Goal: Task Accomplishment & Management: Complete application form

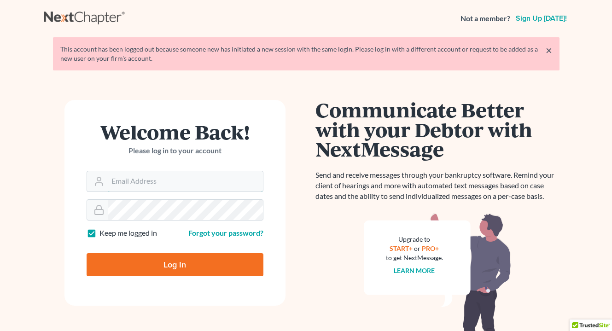
type input "attyweaver@icloud.com"
click at [156, 268] on input "Log In" at bounding box center [175, 264] width 177 height 23
type input "Thinking..."
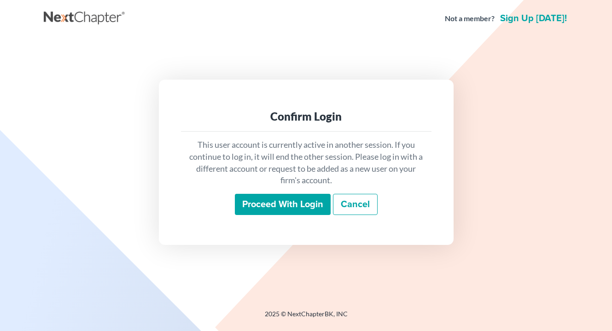
click at [272, 206] on input "Proceed with login" at bounding box center [283, 204] width 96 height 21
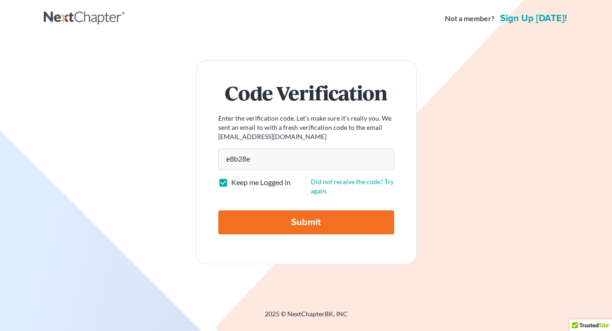
type input "e8b28e"
click at [296, 224] on input "Submit" at bounding box center [306, 222] width 176 height 24
type input "Thinking..."
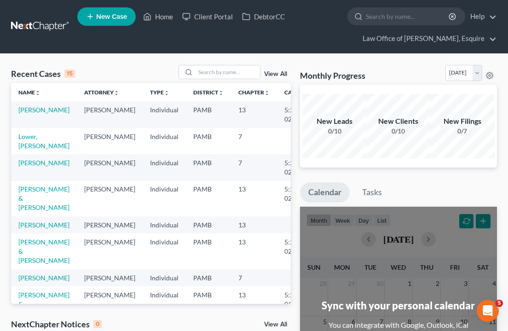
click at [111, 23] on link "New Case" at bounding box center [106, 16] width 58 height 18
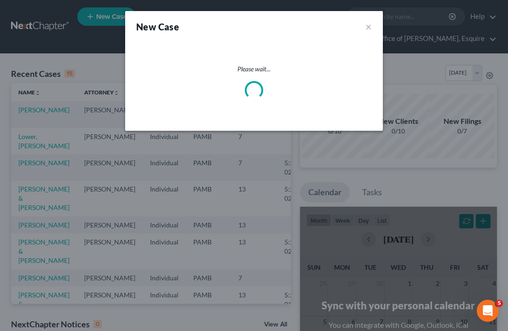
select select "68"
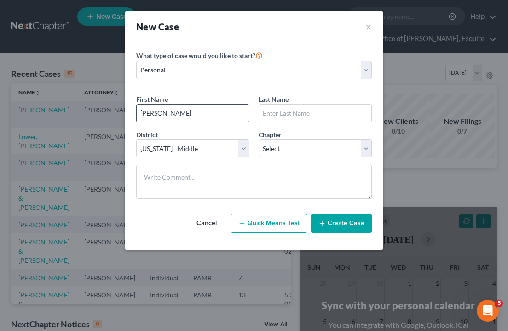
type input "Stephen"
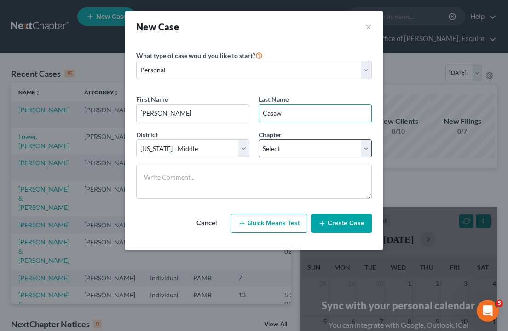
type input "Casaw"
select select "0"
drag, startPoint x: 15, startPoint y: 207, endPoint x: 343, endPoint y: 222, distance: 328.6
click at [343, 222] on button "Create Case" at bounding box center [341, 223] width 61 height 19
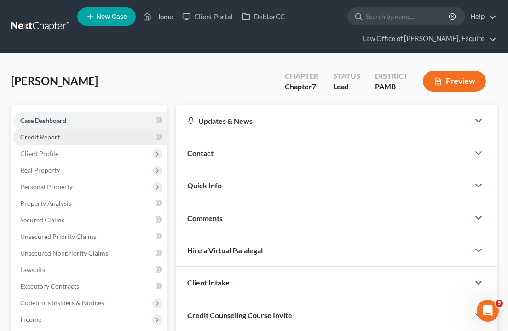
click at [47, 130] on link "Credit Report" at bounding box center [90, 137] width 154 height 17
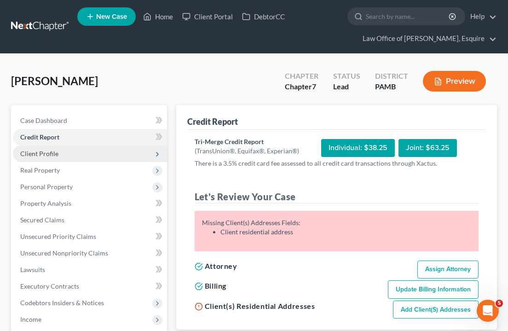
click at [64, 145] on span "Client Profile" at bounding box center [90, 153] width 154 height 17
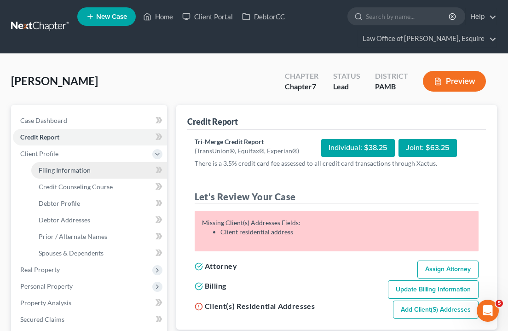
click at [87, 169] on span "Filing Information" at bounding box center [65, 170] width 52 height 8
select select "1"
select select "0"
select select "68"
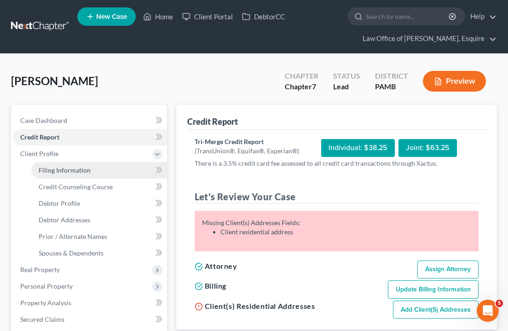
select select "0"
select select "39"
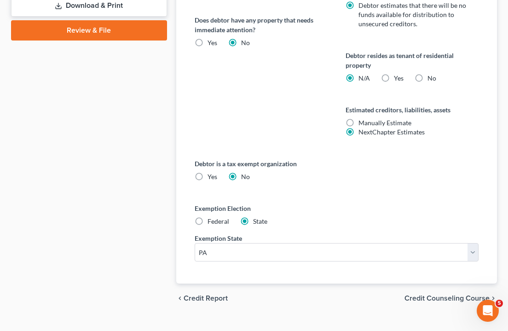
scroll to position [537, 0]
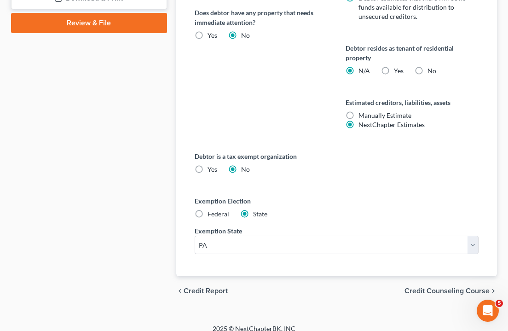
click at [208, 213] on label "Federal" at bounding box center [219, 213] width 22 height 9
click at [211, 213] on input "Federal" at bounding box center [214, 212] width 6 height 6
radio input "true"
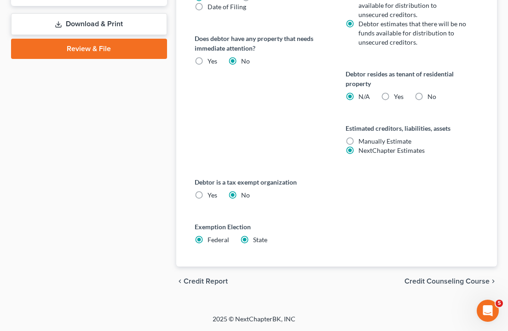
radio input "false"
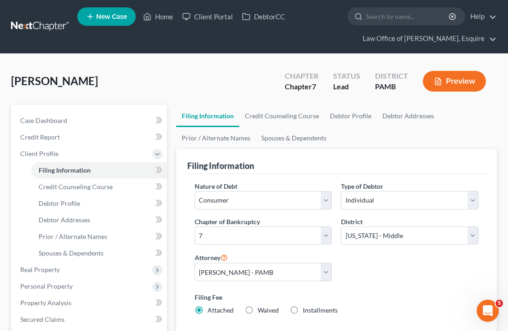
scroll to position [0, 0]
click at [359, 116] on link "Debtor Profile" at bounding box center [351, 116] width 52 height 22
select select "0"
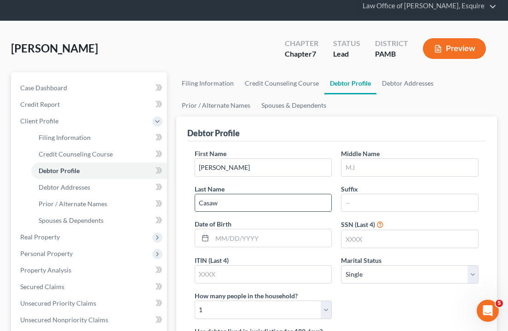
scroll to position [77, 0]
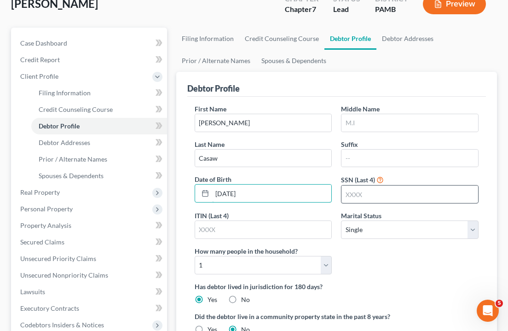
type input "02/22/1951"
click at [373, 190] on input "text" at bounding box center [410, 194] width 137 height 17
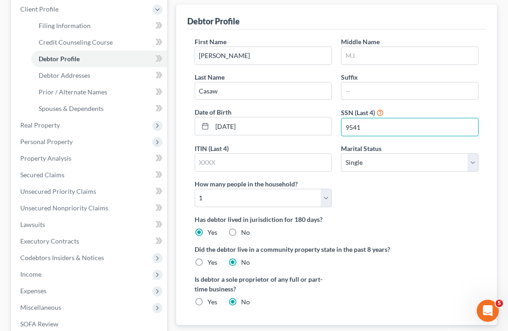
scroll to position [145, 0]
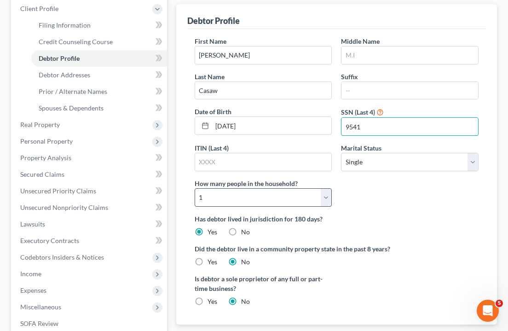
type input "9541"
select select "1"
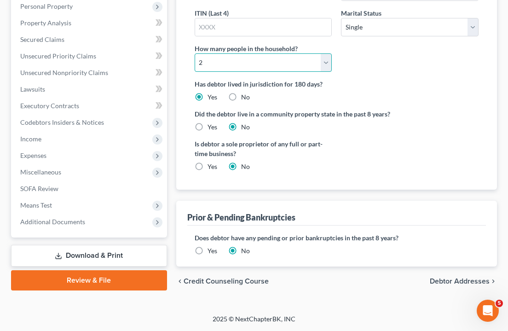
scroll to position [279, 0]
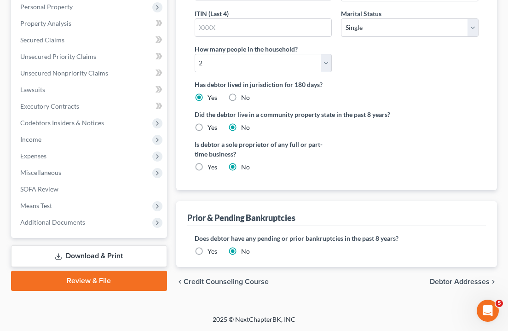
click at [447, 284] on span "Debtor Addresses" at bounding box center [460, 281] width 60 height 7
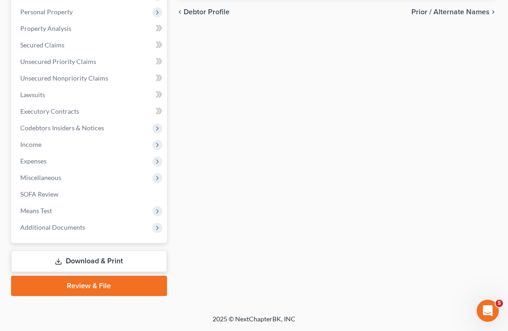
select select "0"
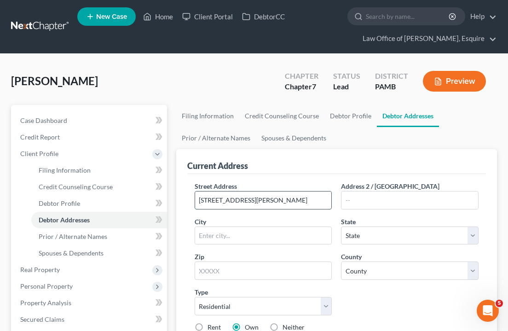
type input "67 Britt Drive"
type input "Lehighton"
select select "39"
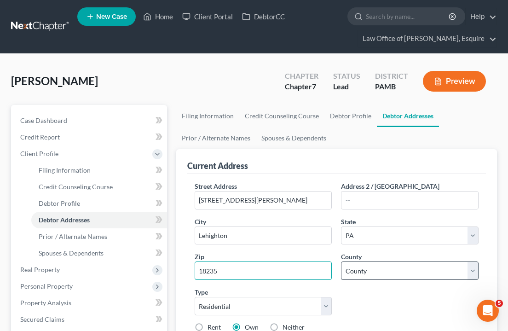
type input "18235"
select select "12"
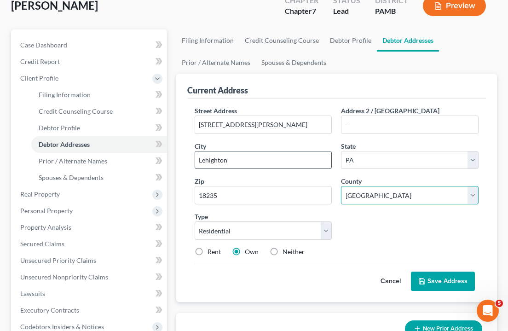
scroll to position [88, 0]
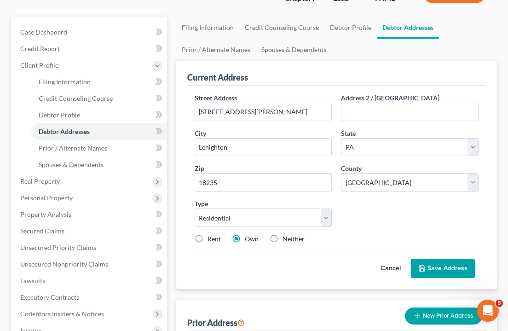
click at [437, 266] on button "Save Address" at bounding box center [443, 268] width 64 height 19
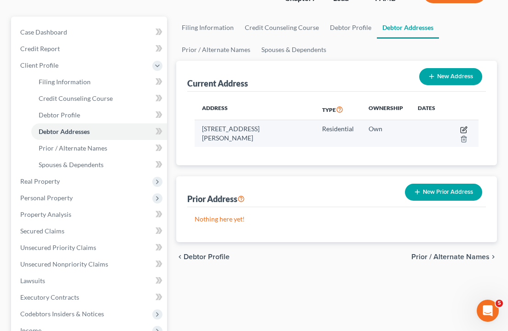
click at [463, 130] on icon "button" at bounding box center [465, 129] width 4 height 4
select select "39"
select select "12"
select select "0"
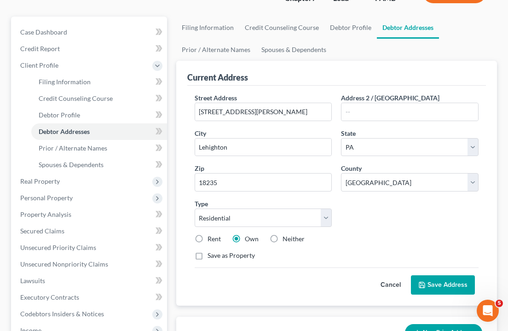
click at [208, 239] on label "Rent" at bounding box center [214, 238] width 13 height 9
click at [211, 239] on input "Rent" at bounding box center [214, 237] width 6 height 6
radio input "true"
click at [283, 238] on label "Neither" at bounding box center [294, 238] width 22 height 9
click at [286, 238] on input "Neither" at bounding box center [289, 237] width 6 height 6
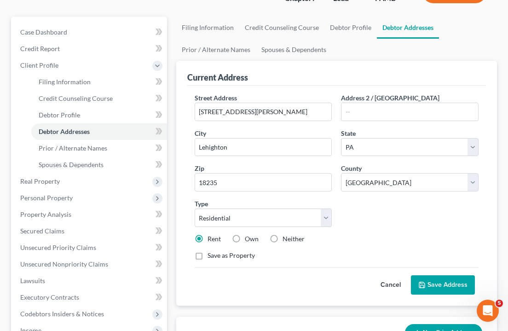
radio input "true"
click at [429, 288] on button "Save Address" at bounding box center [443, 284] width 64 height 19
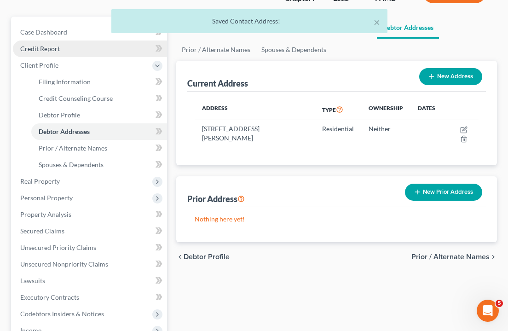
click at [53, 49] on span "Credit Report" at bounding box center [40, 49] width 40 height 8
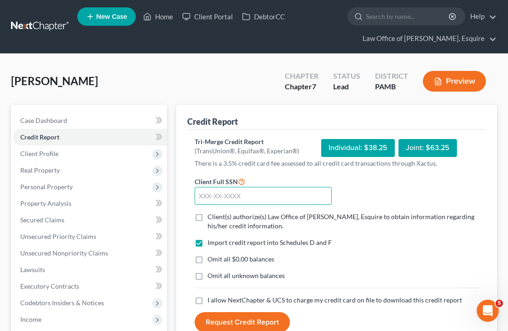
click at [285, 198] on input "text" at bounding box center [264, 196] width 138 height 18
type input "143-46-9541"
click at [208, 215] on label "Client(s) authorize(s) Law Office of Adam R. Weaver, Esquire to obtain informat…" at bounding box center [343, 221] width 271 height 18
click at [211, 215] on input "Client(s) authorize(s) Law Office of Adam R. Weaver, Esquire to obtain informat…" at bounding box center [214, 215] width 6 height 6
checkbox input "true"
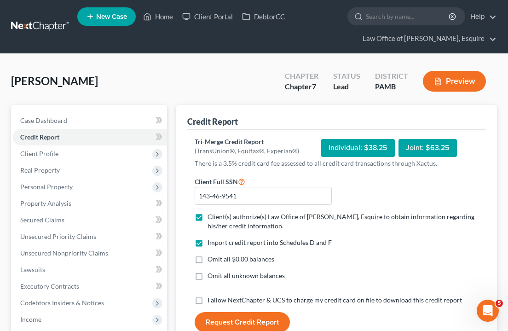
click at [208, 260] on label "Omit all $0.00 balances" at bounding box center [241, 259] width 67 height 9
click at [211, 260] on input "Omit all $0.00 balances" at bounding box center [214, 258] width 6 height 6
checkbox input "true"
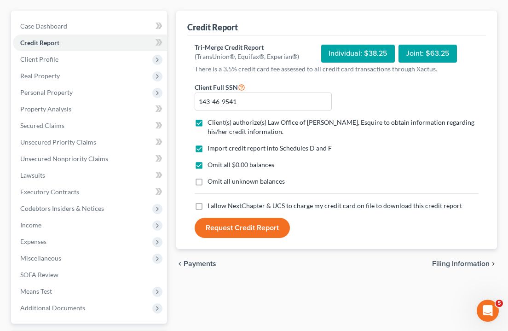
scroll to position [96, 0]
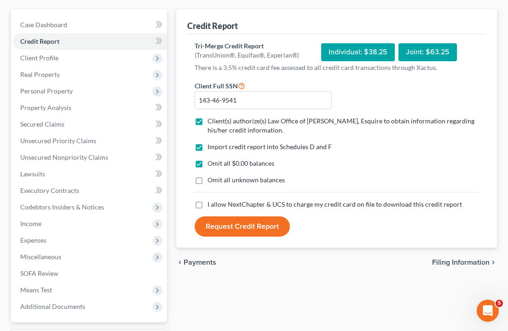
click at [208, 205] on label "I allow NextChapter & UCS to charge my credit card on file to download this cre…" at bounding box center [335, 204] width 255 height 9
click at [211, 205] on input "I allow NextChapter & UCS to charge my credit card on file to download this cre…" at bounding box center [214, 203] width 6 height 6
checkbox input "true"
click at [221, 229] on button "Request Credit Report" at bounding box center [242, 226] width 95 height 20
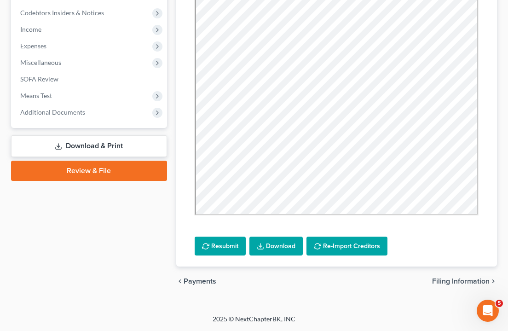
scroll to position [290, 0]
click at [279, 248] on link "Download" at bounding box center [276, 246] width 53 height 19
